Goal: Task Accomplishment & Management: Complete application form

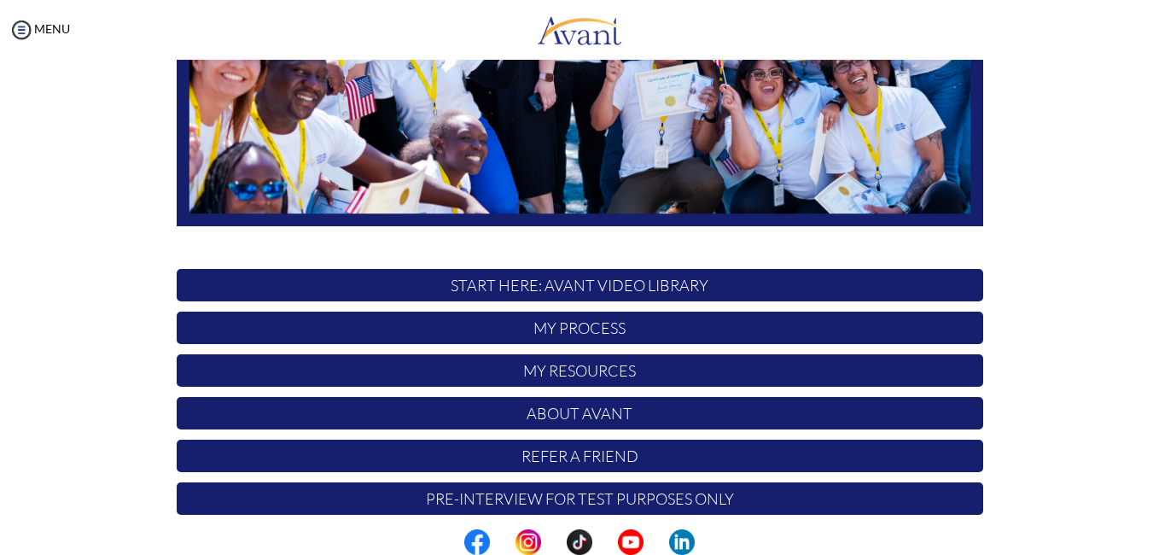
scroll to position [394, 0]
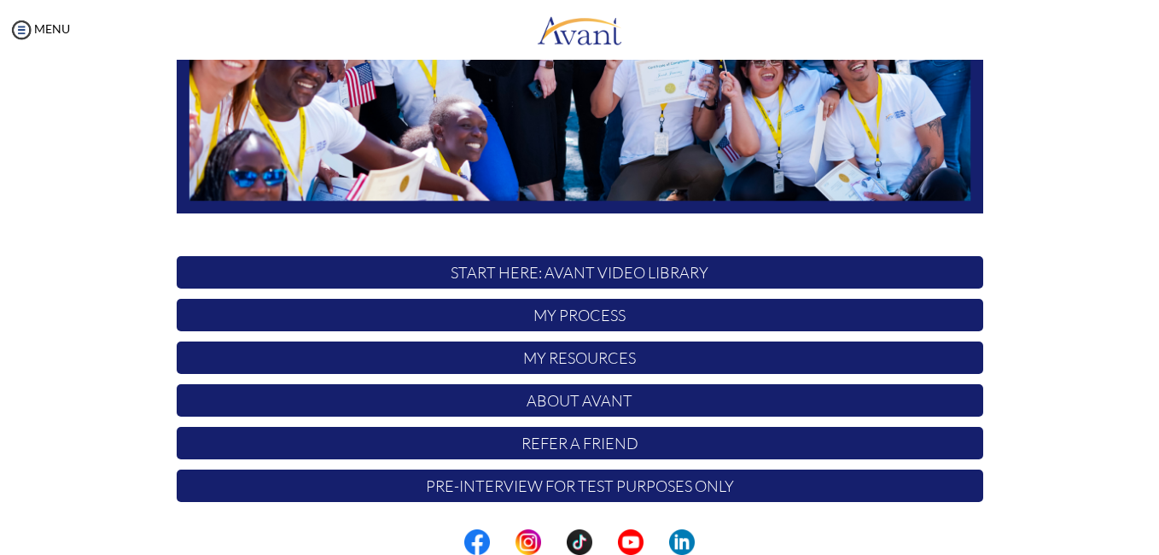
click at [786, 493] on p "Pre-Interview for test purposes only" at bounding box center [580, 486] width 807 height 32
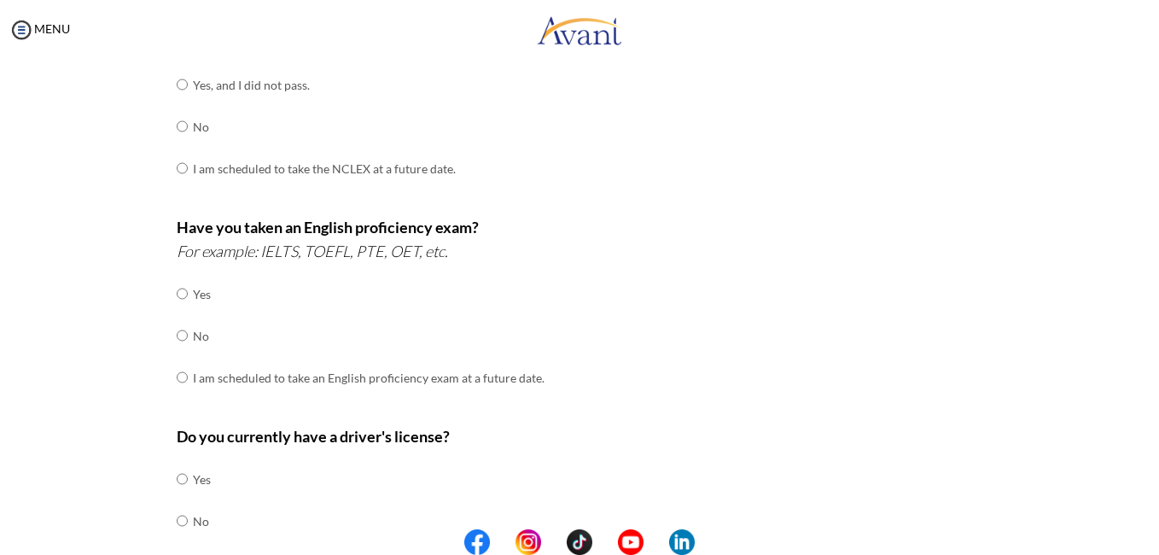
scroll to position [0, 0]
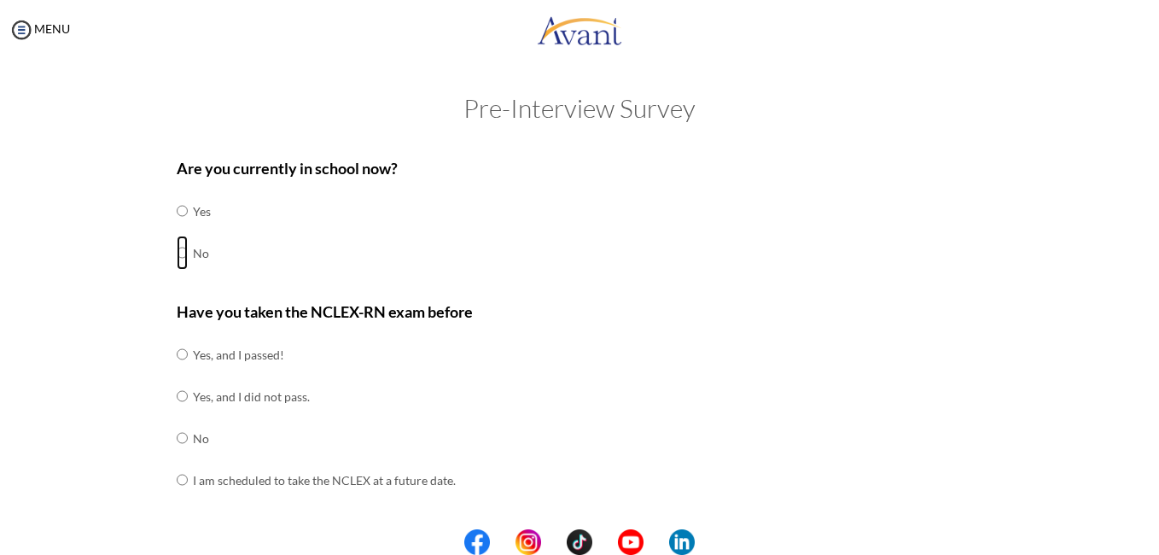
click at [177, 228] on input "radio" at bounding box center [182, 211] width 11 height 34
radio input "true"
click at [177, 371] on input "radio" at bounding box center [182, 354] width 11 height 34
radio input "true"
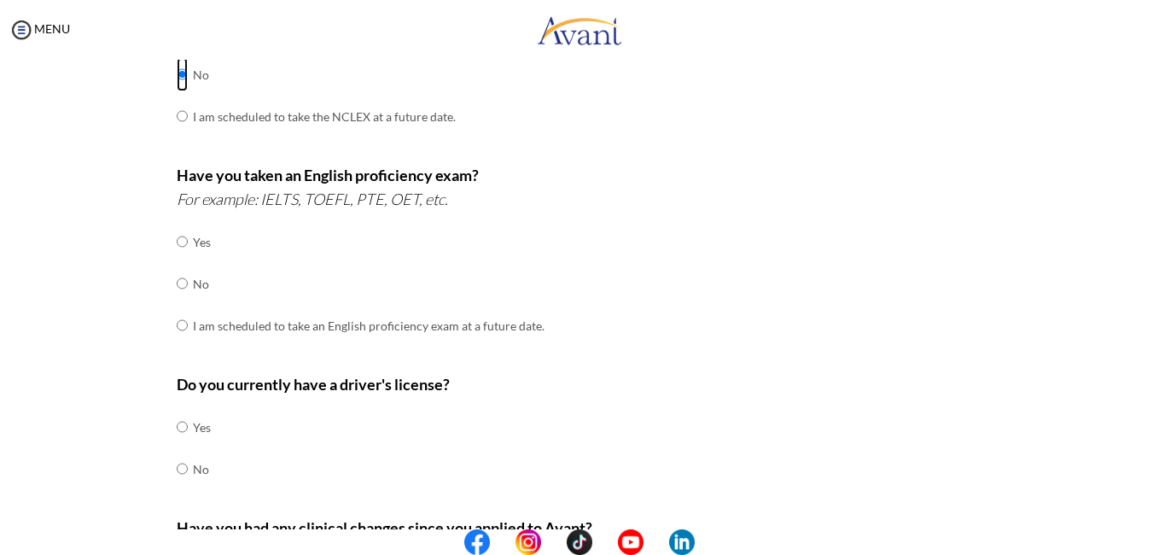
scroll to position [380, 0]
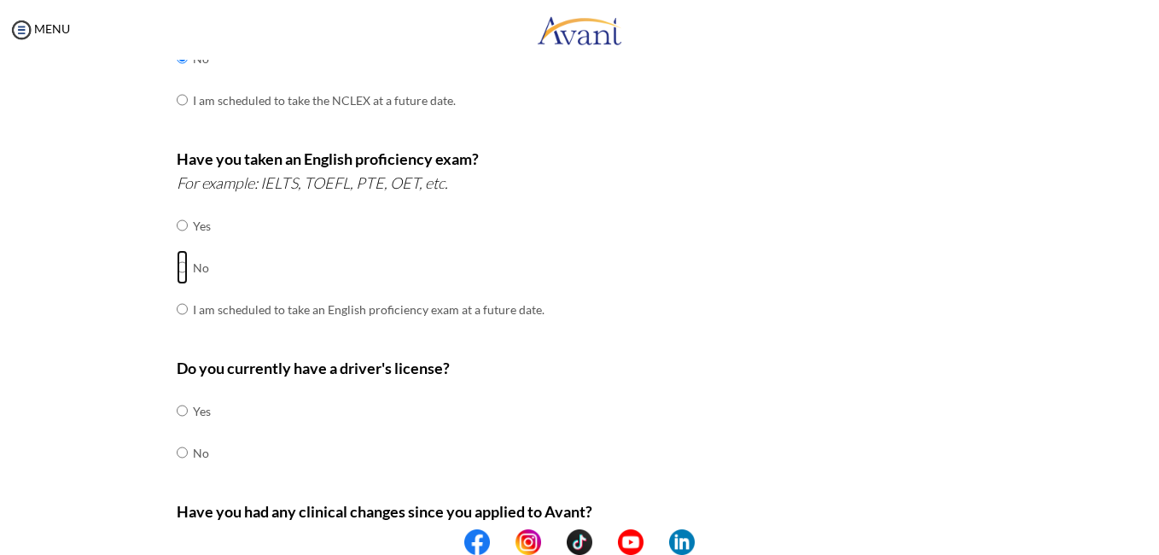
click at [177, 242] on input "radio" at bounding box center [182, 225] width 11 height 34
radio input "true"
click at [188, 409] on td at bounding box center [190, 411] width 5 height 42
click at [179, 411] on input "radio" at bounding box center [182, 411] width 11 height 34
radio input "true"
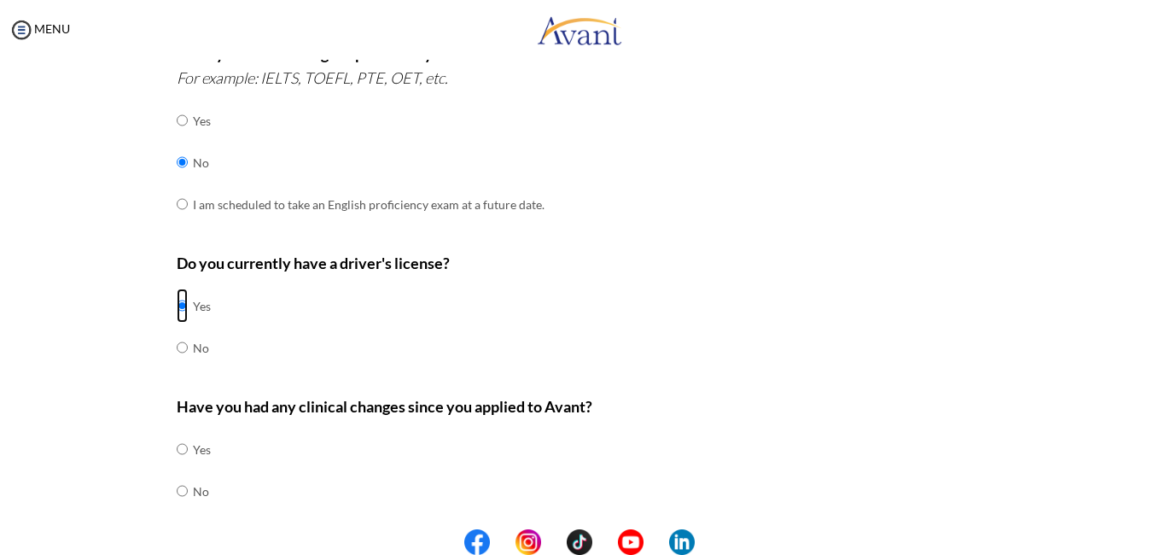
scroll to position [538, 0]
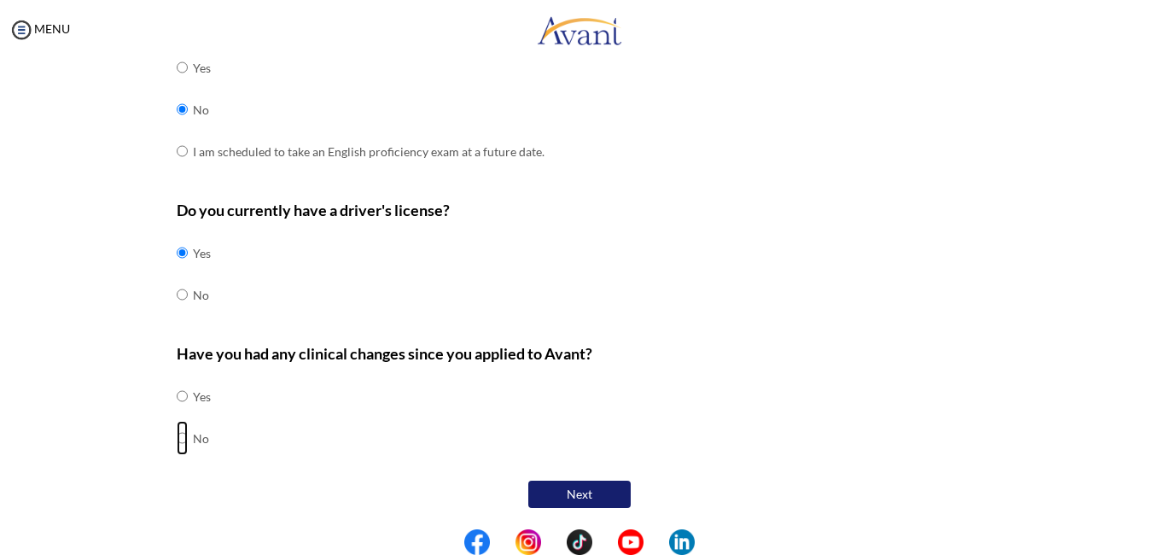
click at [177, 413] on input "radio" at bounding box center [182, 396] width 11 height 34
radio input "true"
click at [563, 487] on button "Next" at bounding box center [579, 494] width 102 height 27
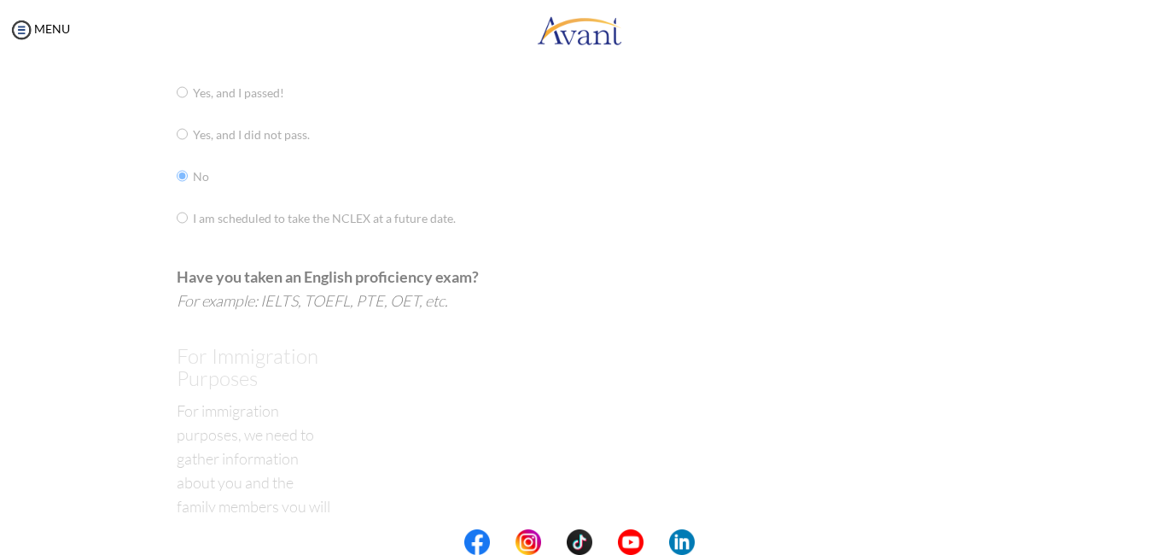
scroll to position [34, 0]
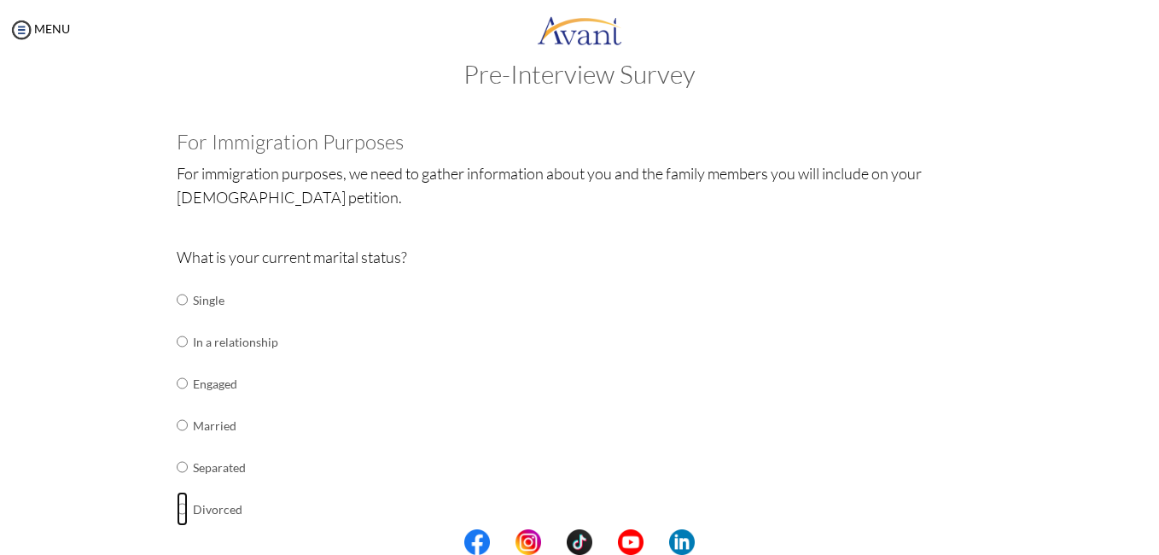
click at [177, 317] on input "radio" at bounding box center [182, 300] width 11 height 34
radio input "true"
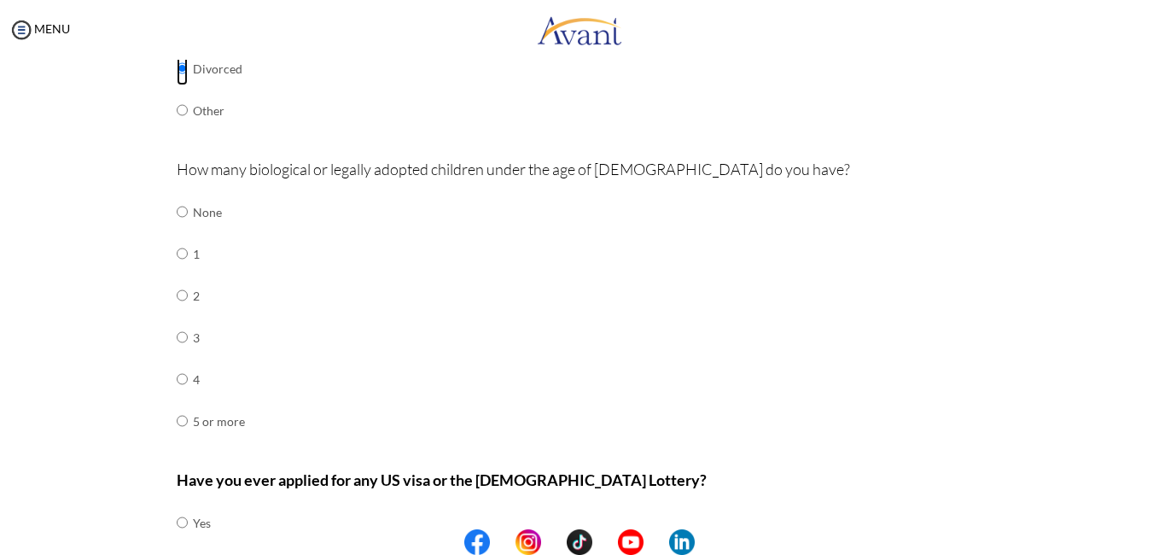
scroll to position [476, 0]
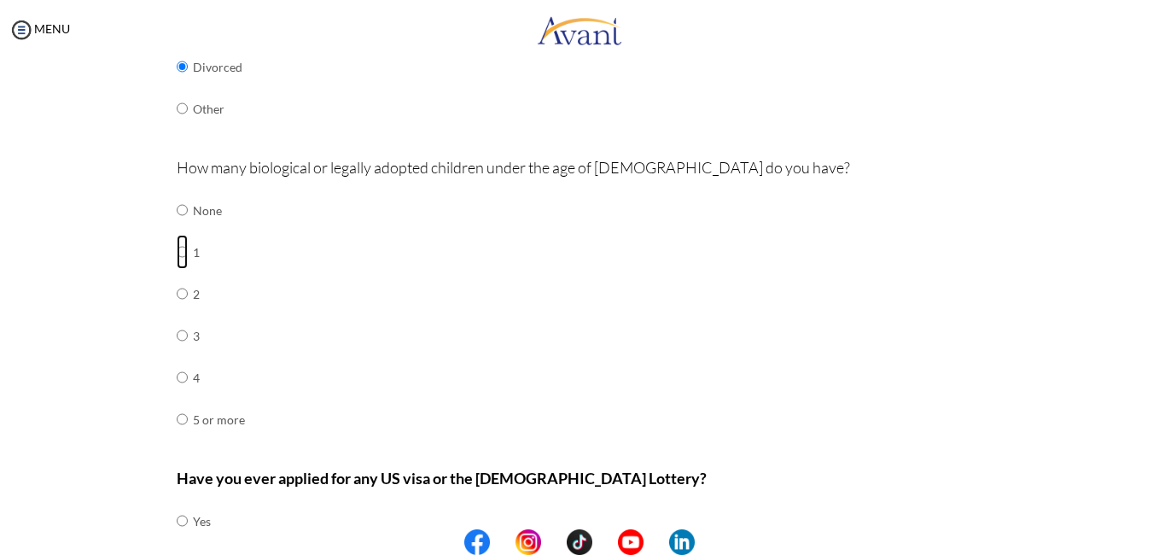
click at [177, 227] on input "radio" at bounding box center [182, 210] width 11 height 34
radio input "true"
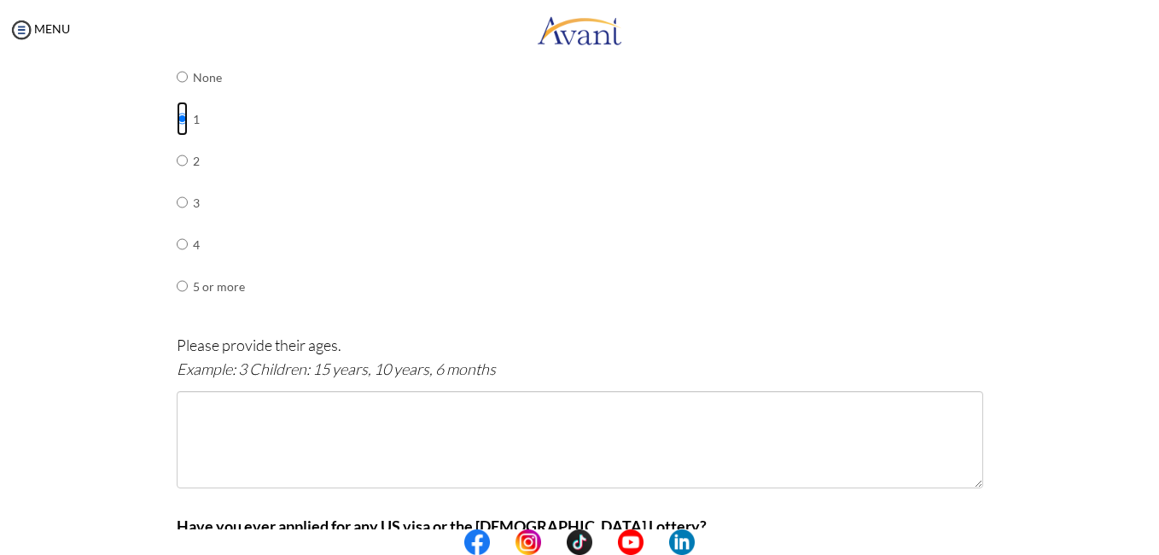
scroll to position [614, 0]
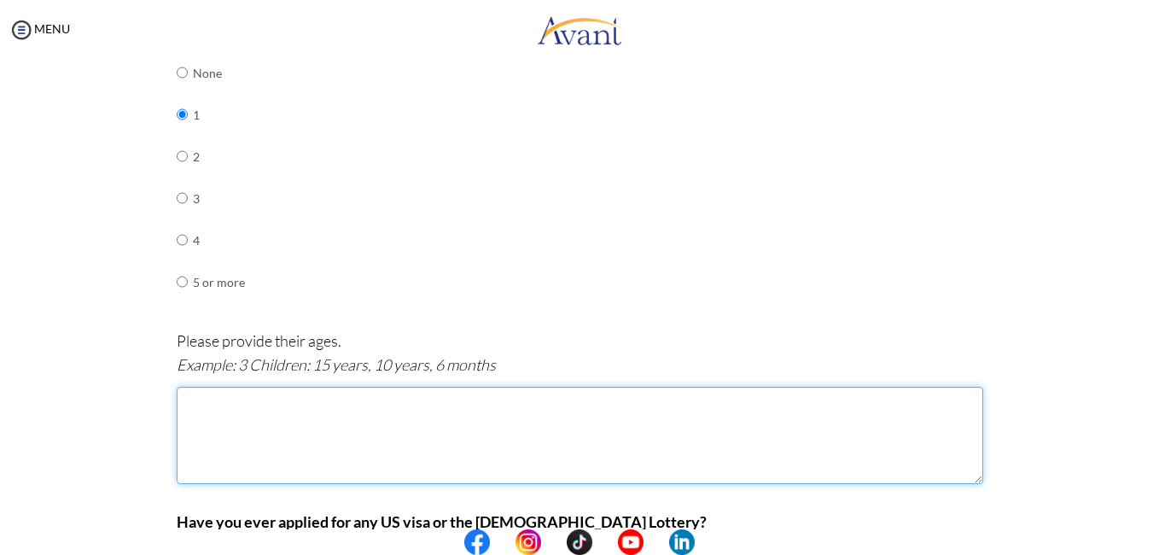
click at [192, 408] on textarea at bounding box center [580, 435] width 807 height 97
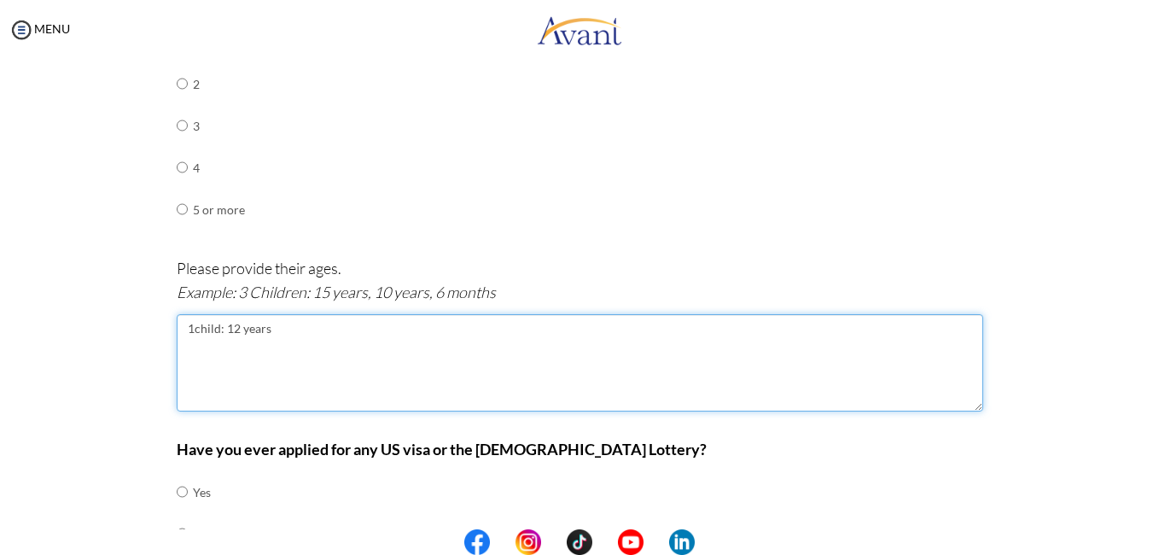
scroll to position [782, 0]
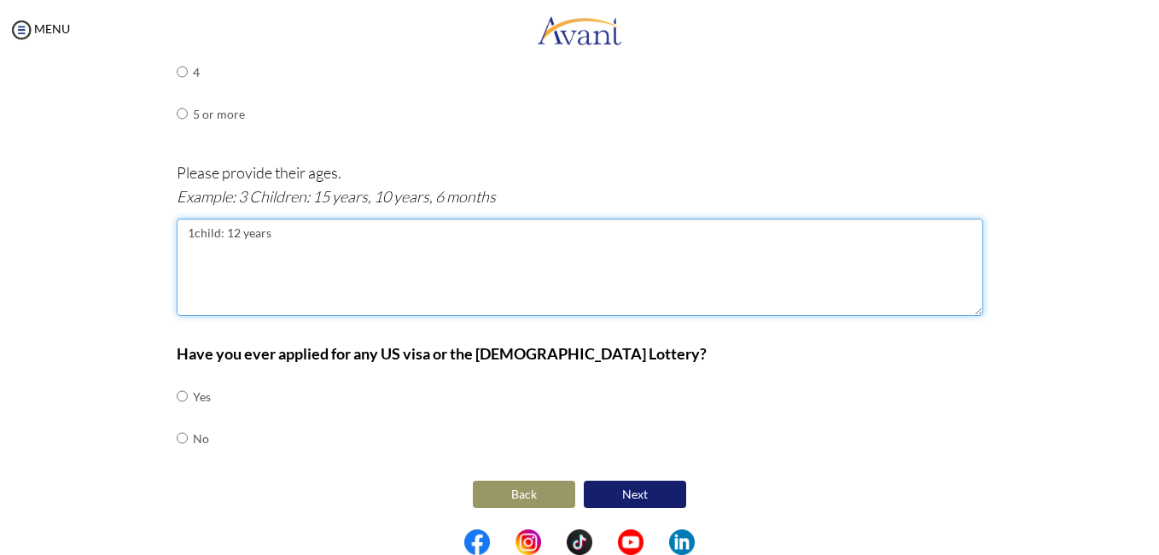
type textarea "1child: 12 years"
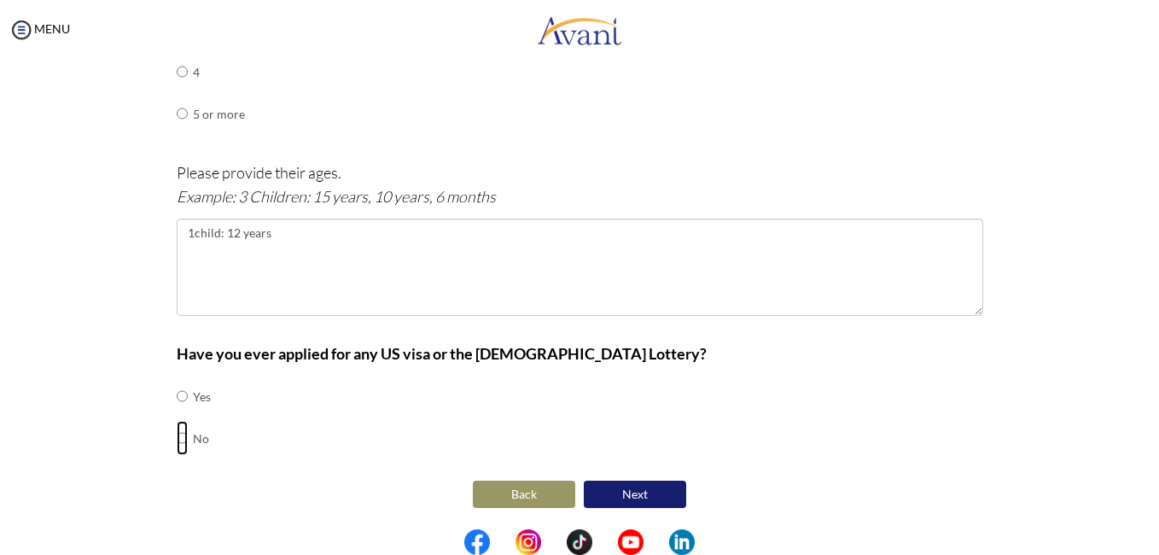
click at [178, 413] on input "radio" at bounding box center [182, 396] width 11 height 34
radio input "true"
click at [656, 496] on button "Next" at bounding box center [635, 494] width 102 height 27
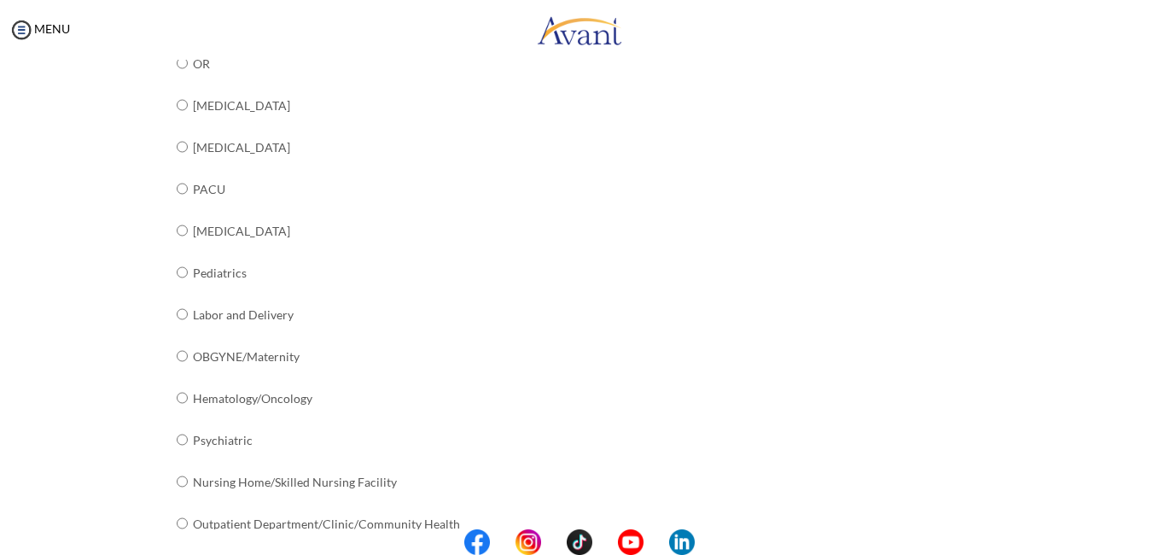
scroll to position [610, 0]
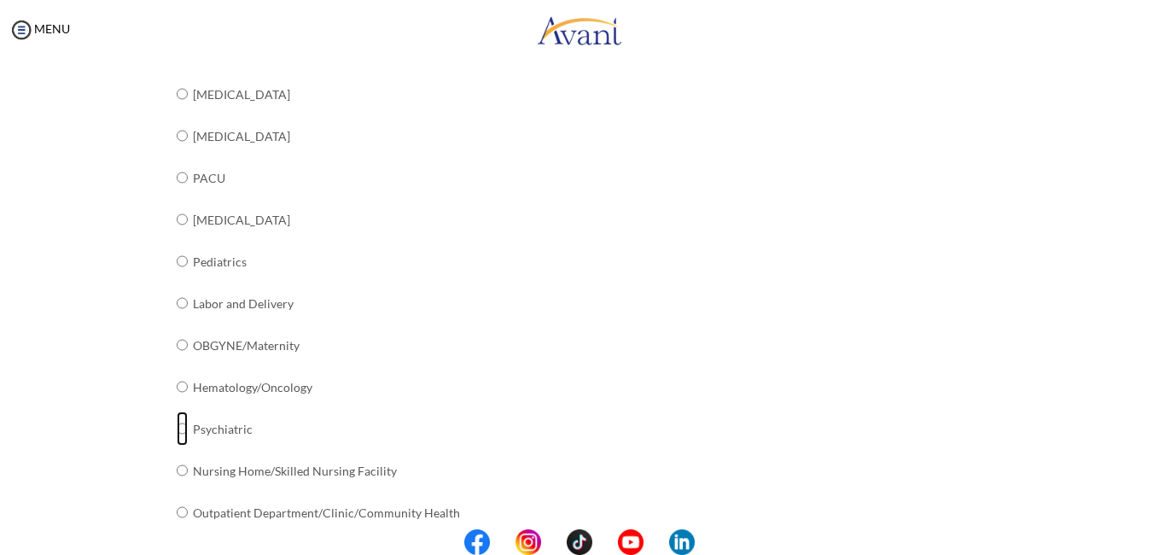
radio input "true"
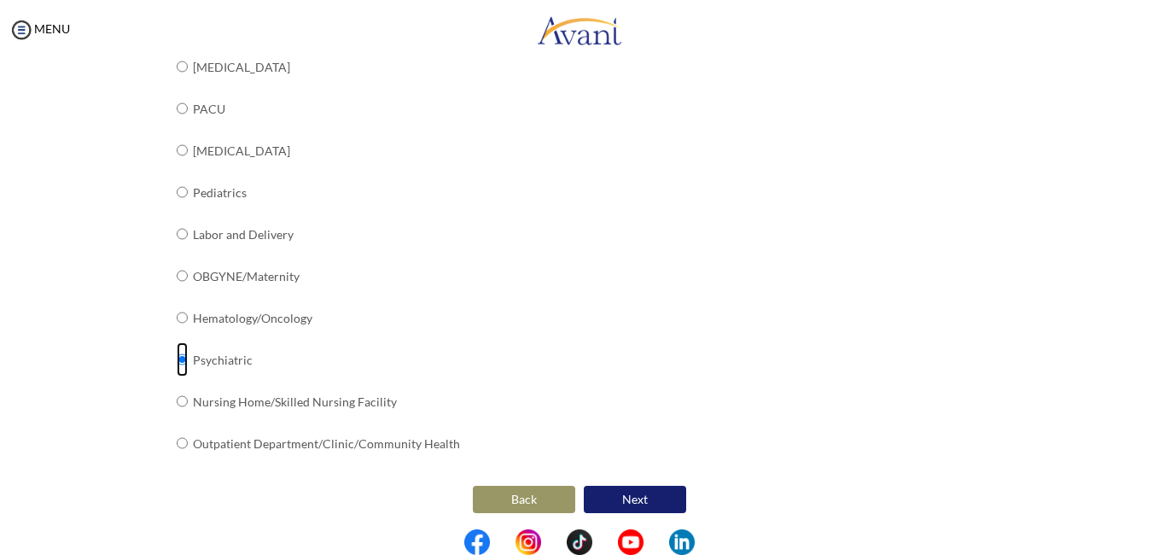
scroll to position [684, 0]
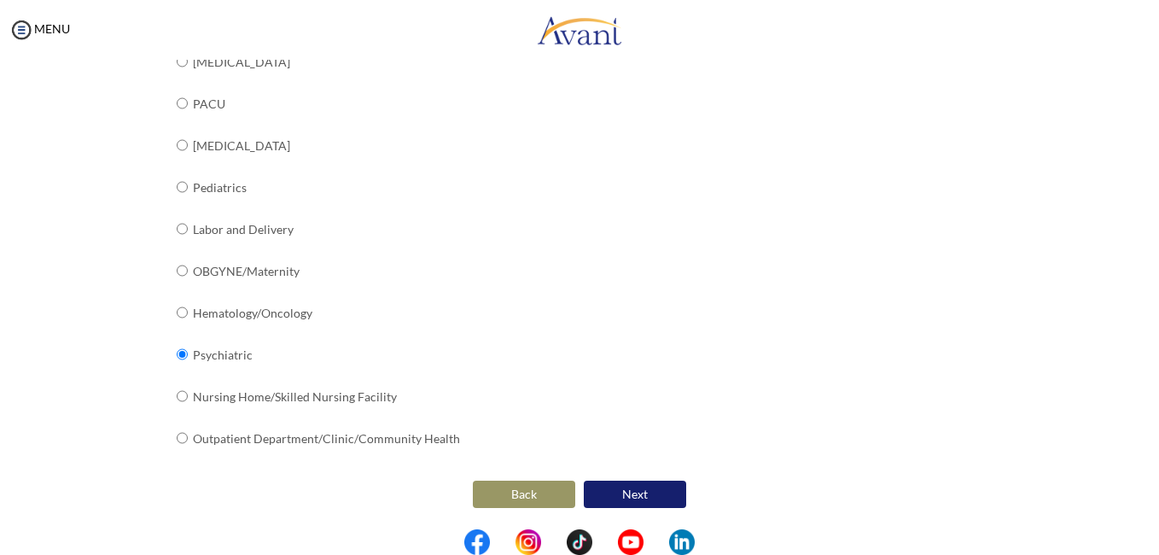
click at [655, 498] on button "Next" at bounding box center [635, 494] width 102 height 27
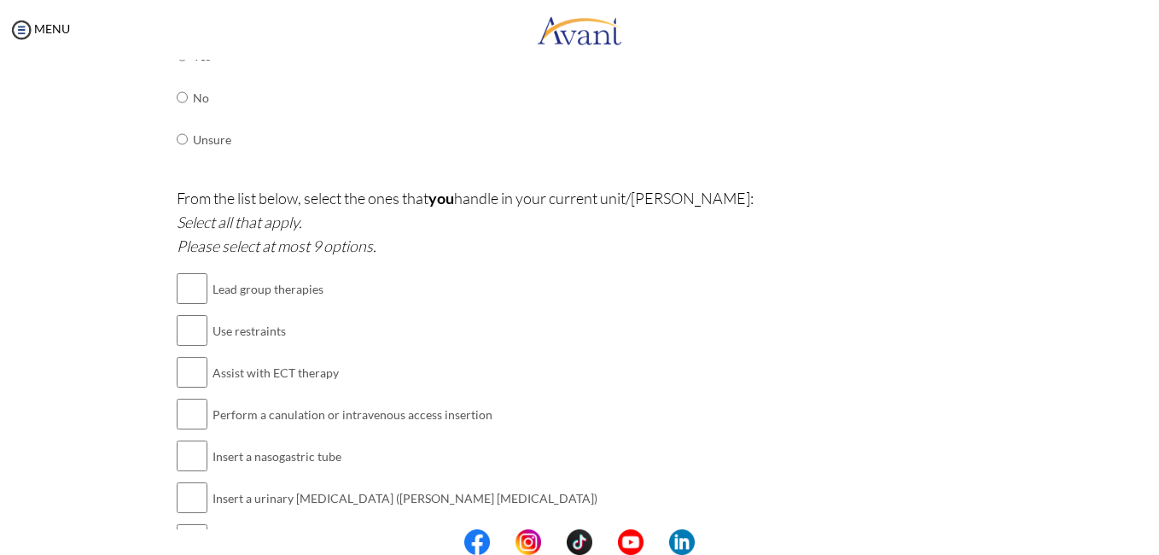
scroll to position [717, 0]
click at [193, 295] on input "checkbox" at bounding box center [192, 291] width 31 height 34
checkbox input "true"
click at [196, 340] on input "checkbox" at bounding box center [192, 333] width 31 height 34
checkbox input "true"
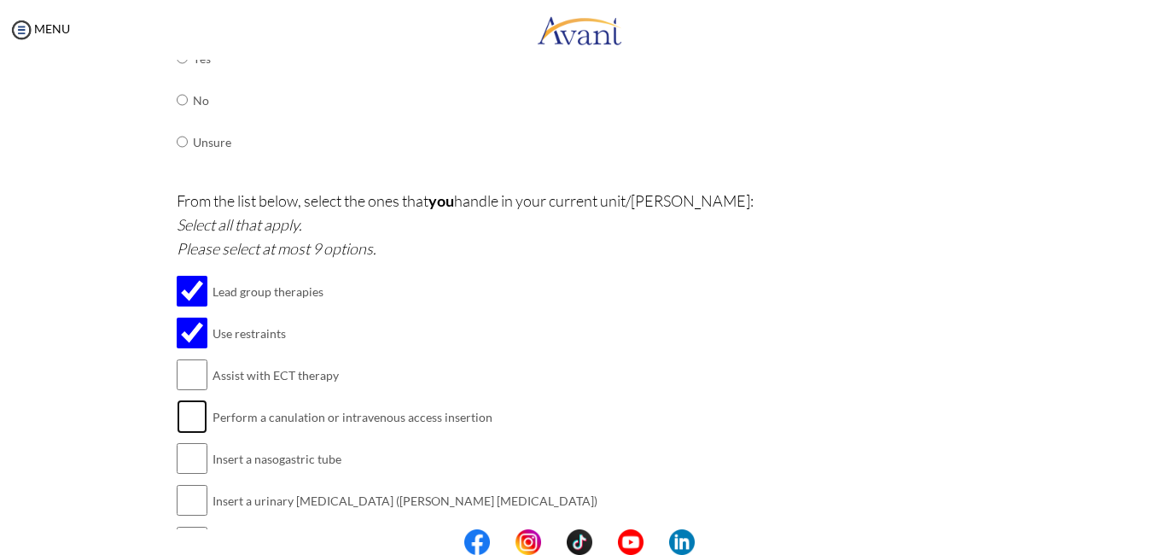
click at [190, 414] on input "checkbox" at bounding box center [192, 417] width 31 height 34
checkbox input "true"
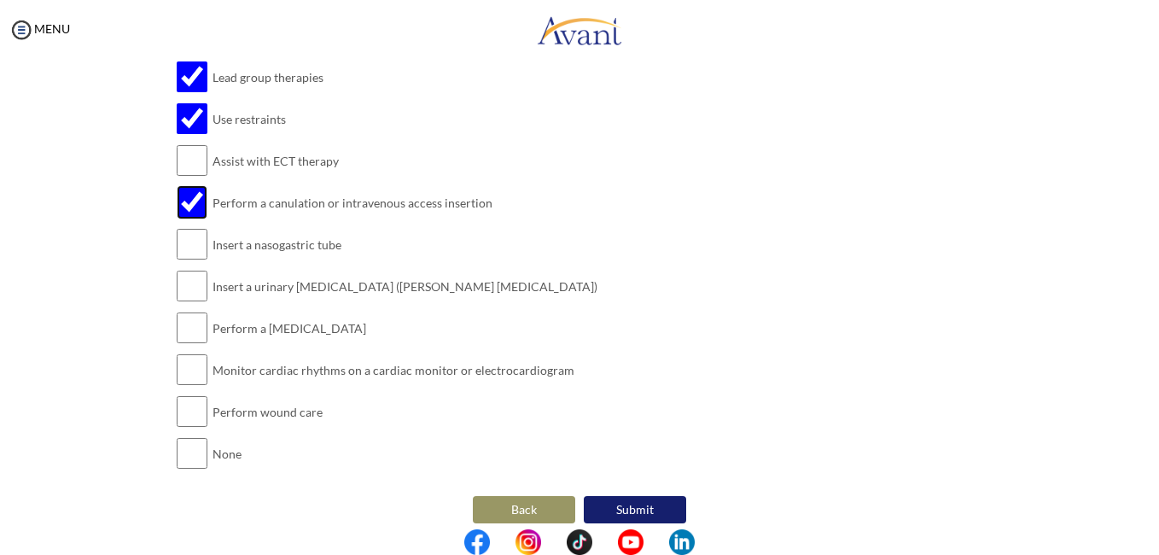
scroll to position [947, 0]
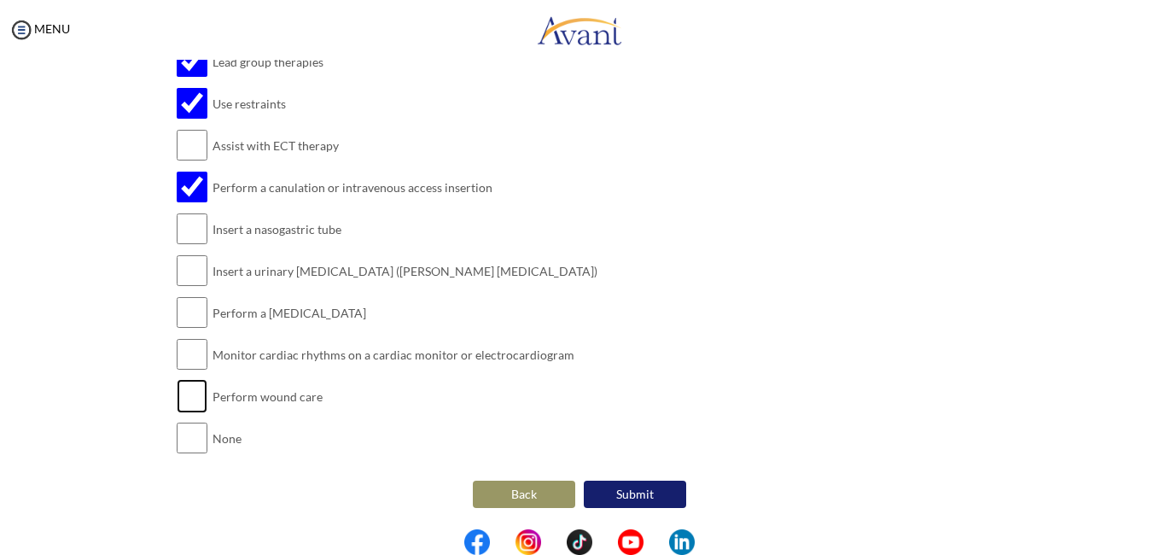
click at [193, 387] on input "checkbox" at bounding box center [192, 396] width 31 height 34
checkbox input "true"
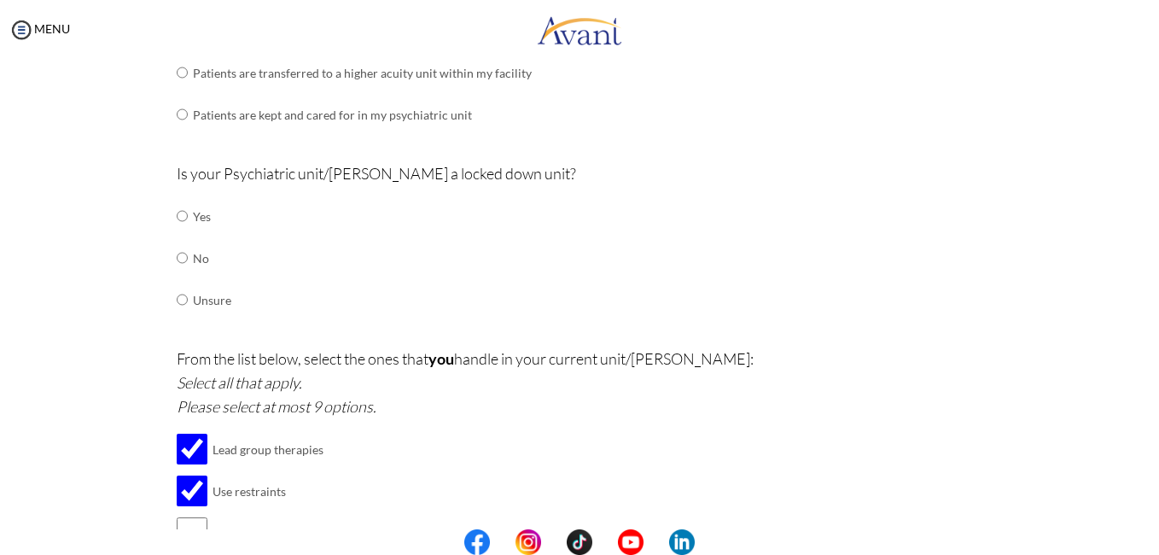
scroll to position [544, 0]
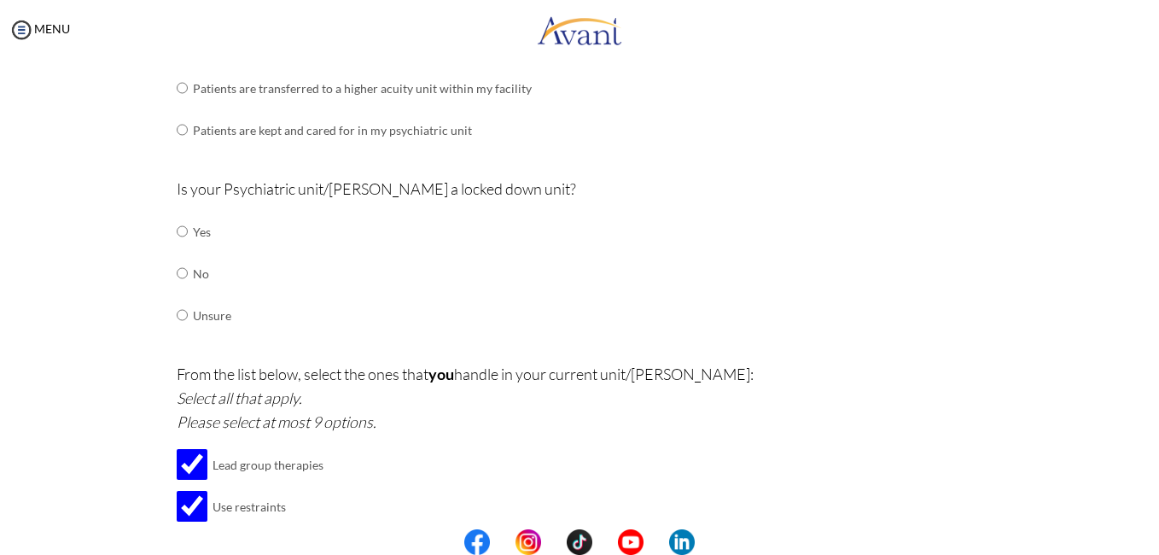
drag, startPoint x: 155, startPoint y: 231, endPoint x: 178, endPoint y: 230, distance: 24.0
click at [178, 230] on div "Are you currently in school now? Yes No Have you taken the NCLEX-RN exam before…" at bounding box center [579, 259] width 999 height 1311
click at [178, 230] on input "radio" at bounding box center [182, 231] width 11 height 34
radio input "true"
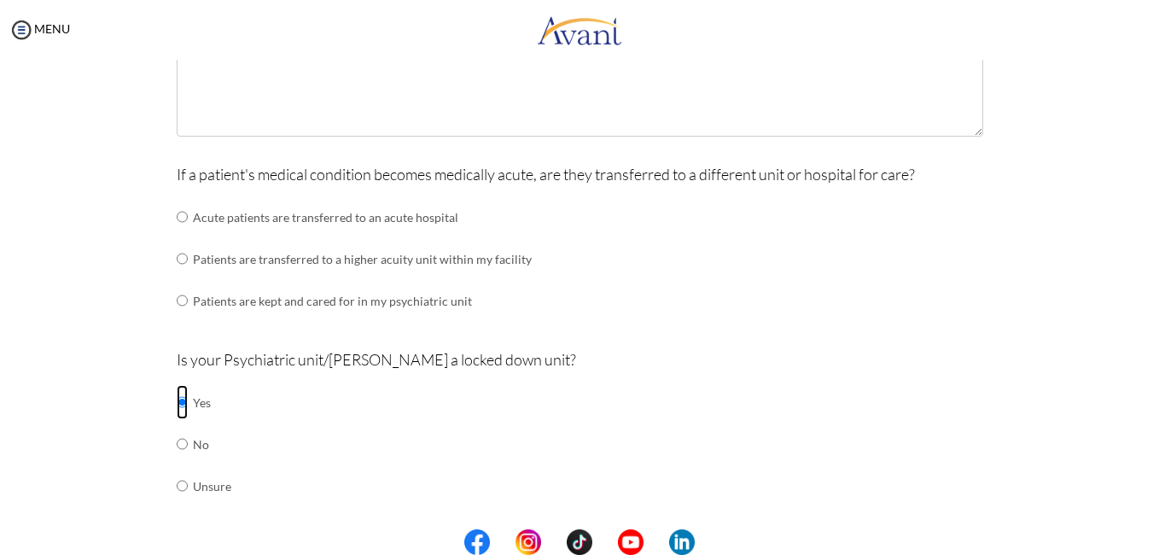
scroll to position [343, 0]
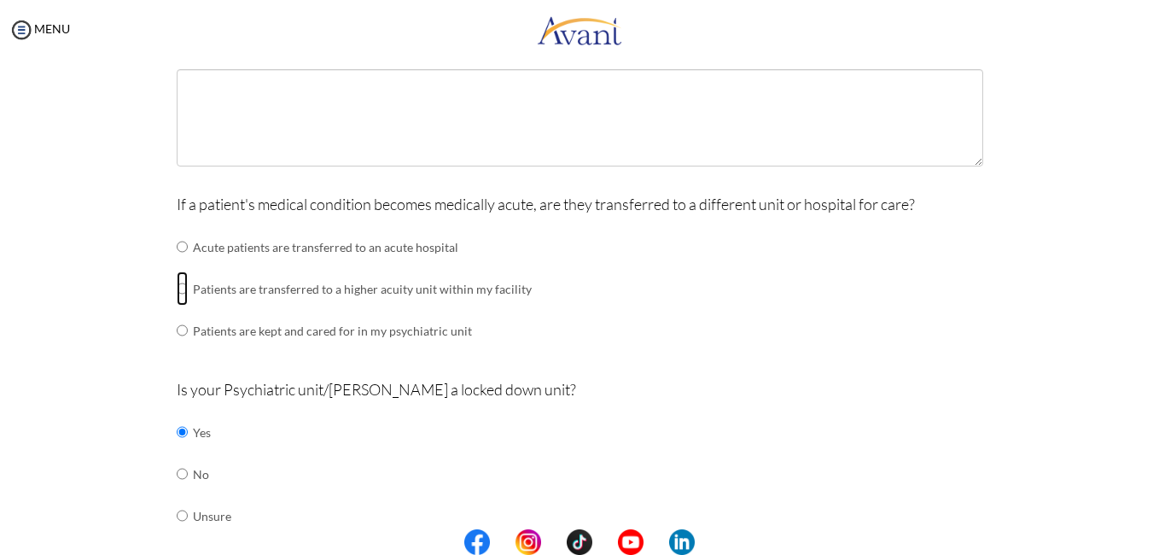
click at [177, 264] on input "radio" at bounding box center [182, 247] width 11 height 34
radio input "true"
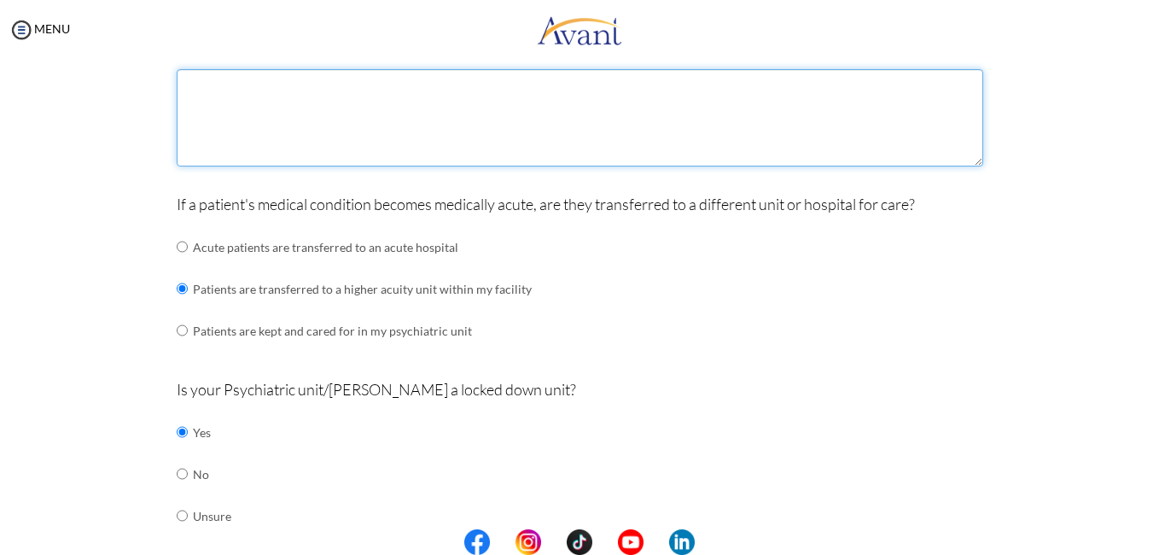
click at [790, 126] on textarea at bounding box center [580, 117] width 807 height 97
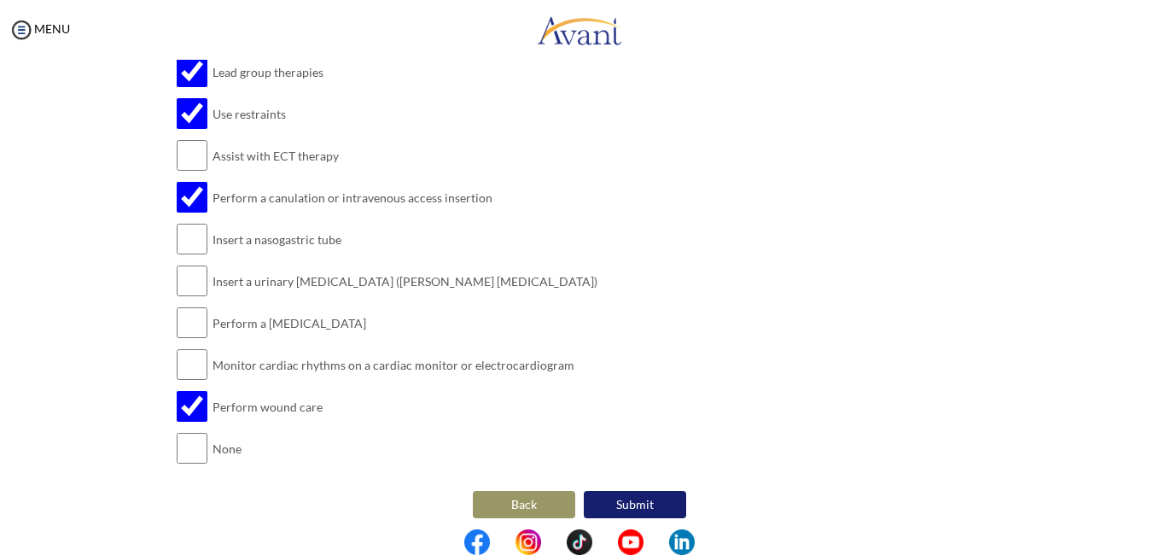
scroll to position [947, 0]
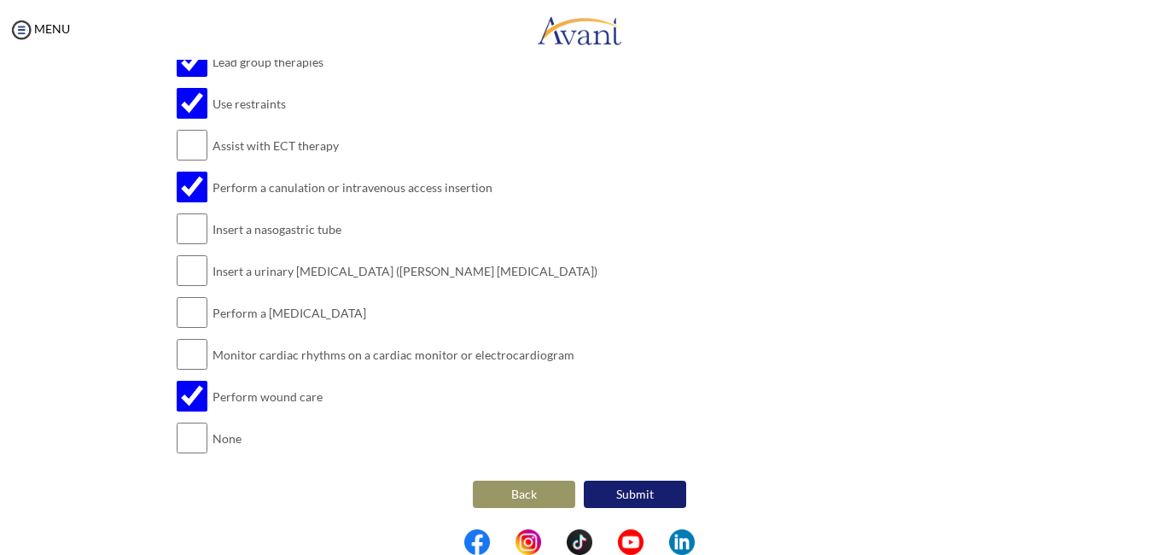
type textarea "Hypertention [MEDICAL_DATA] [MEDICAL_DATA] Seizures"
click at [641, 495] on button "Submit" at bounding box center [635, 494] width 102 height 27
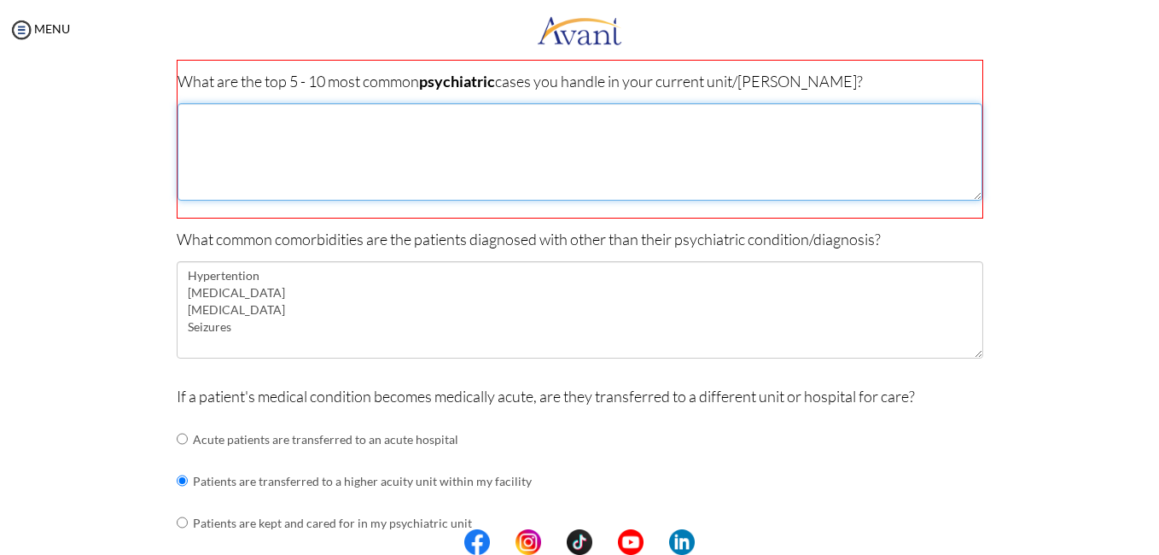
click at [356, 120] on textarea at bounding box center [580, 151] width 805 height 97
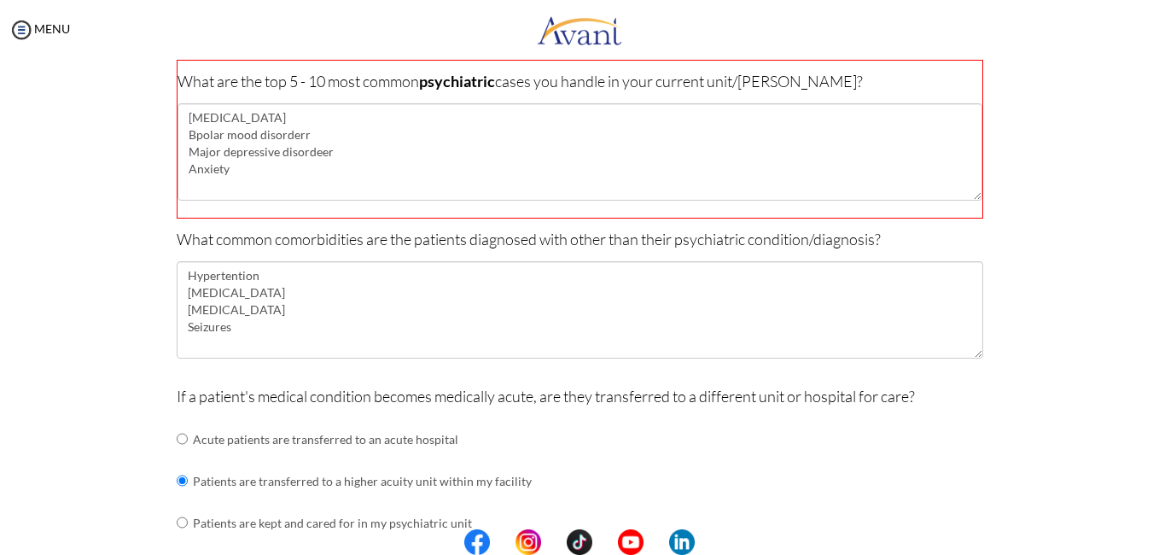
type textarea "[MEDICAL_DATA] Bpolar [MEDICAL_DATA] Major depressive disordeer Anxiety"
